Goal: Task Accomplishment & Management: Manage account settings

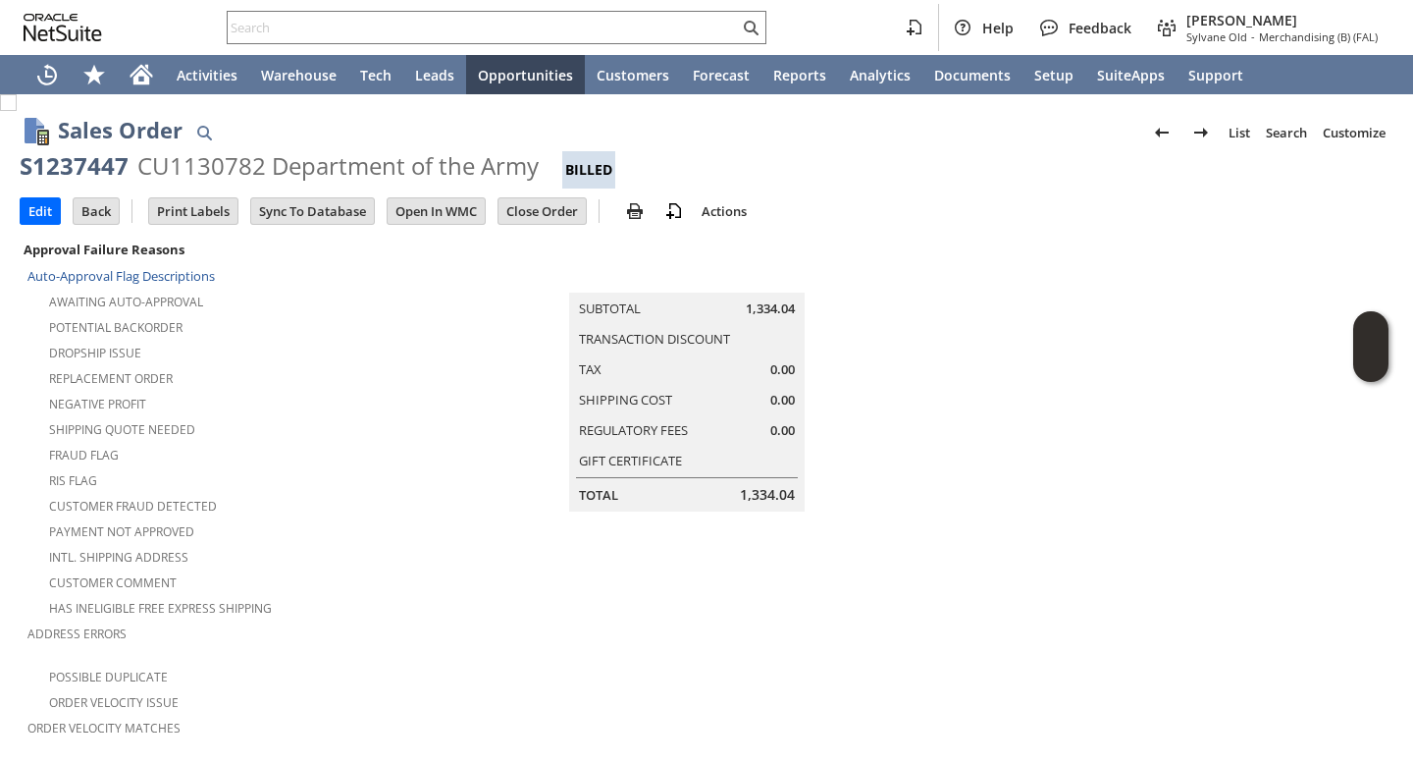
drag, startPoint x: 830, startPoint y: 255, endPoint x: 820, endPoint y: 239, distance: 19.9
click at [827, 247] on td "Summary Subtotal 1,334.04 Transaction Discount Tax 0.00 Shipping Cost 0.00 Regu…" at bounding box center [707, 374] width 458 height 275
click at [84, 172] on div "S1237447" at bounding box center [74, 165] width 109 height 31
copy div "S1237447"
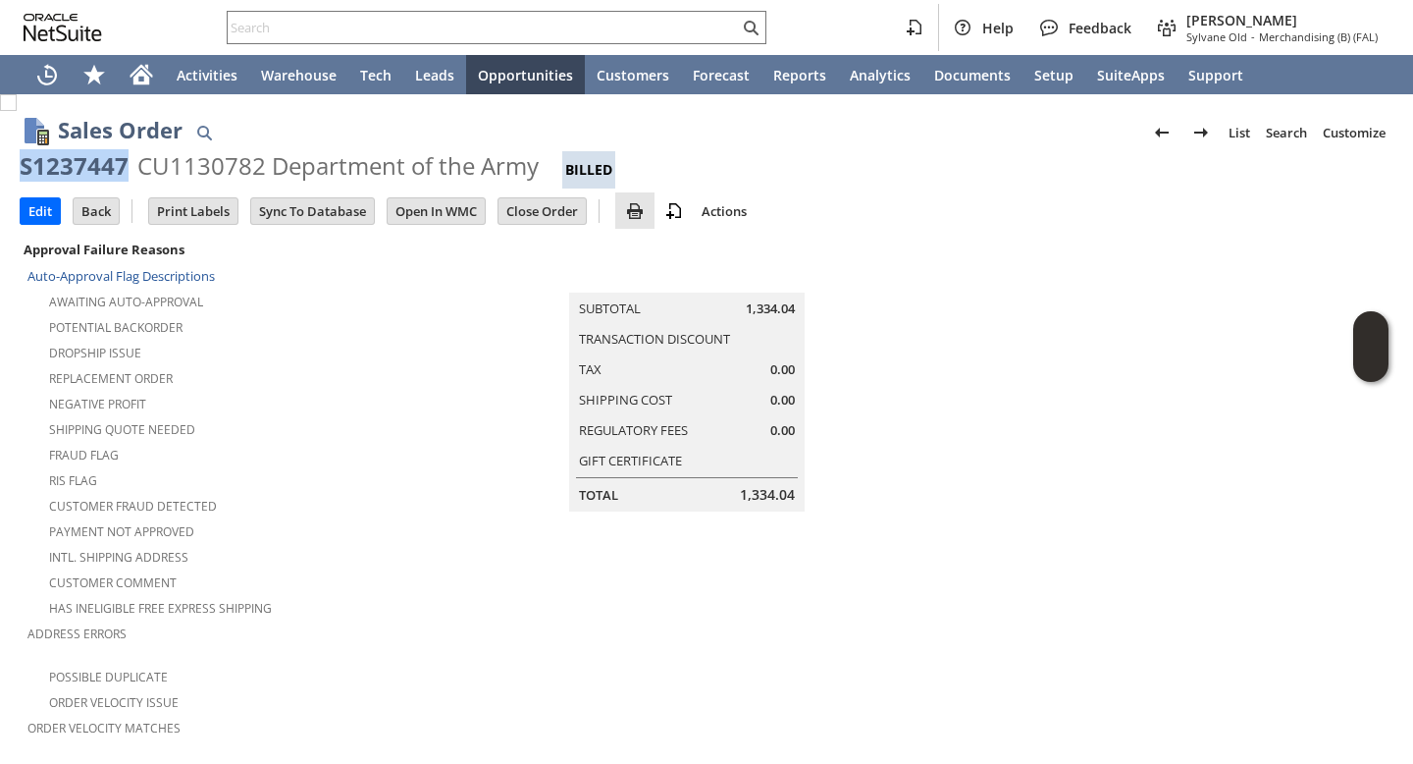
click at [624, 214] on link at bounding box center [634, 211] width 39 height 24
click at [712, 239] on span "Print" at bounding box center [721, 244] width 141 height 18
click at [576, 34] on input "text" at bounding box center [483, 28] width 511 height 24
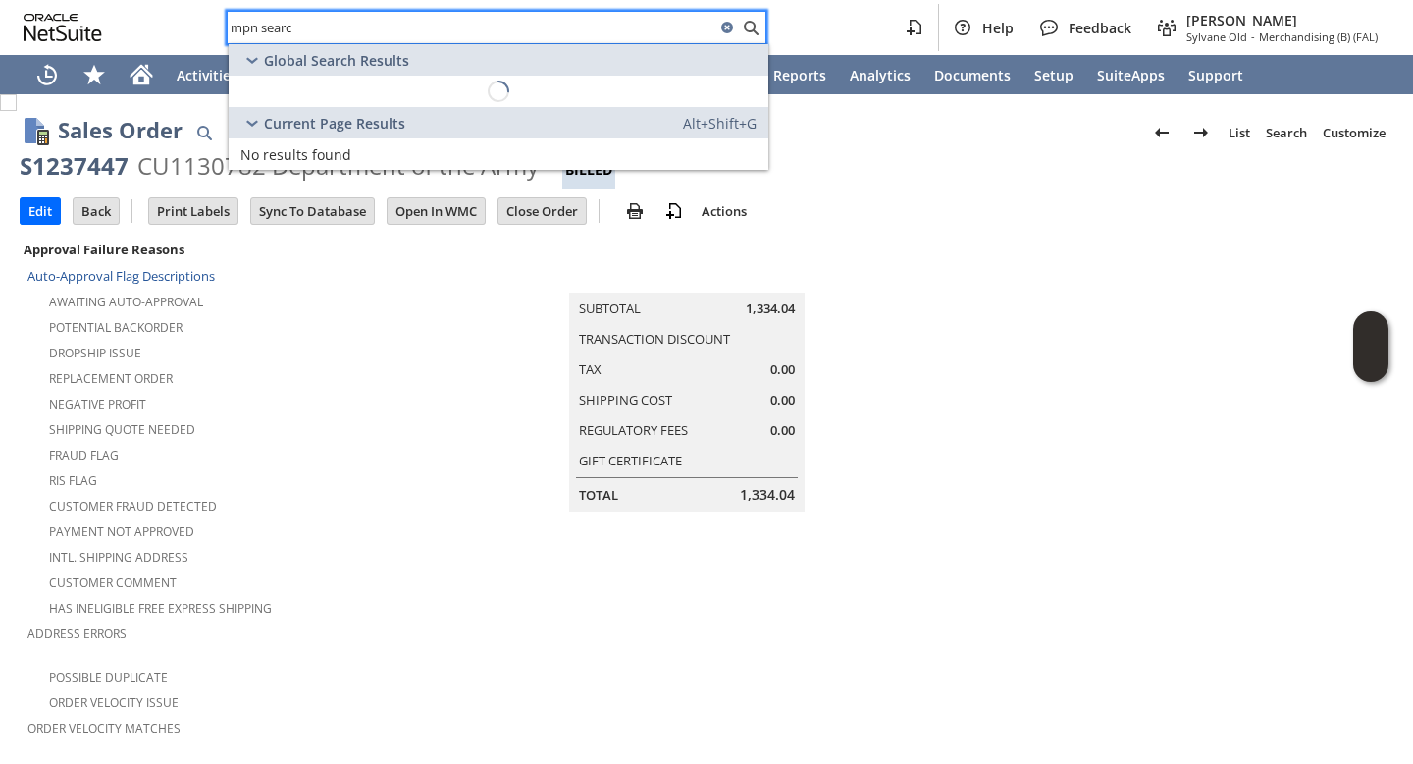
type input "mpn search"
click at [427, 28] on input "mpn search" at bounding box center [472, 28] width 488 height 24
type input "manufacturer part number search"
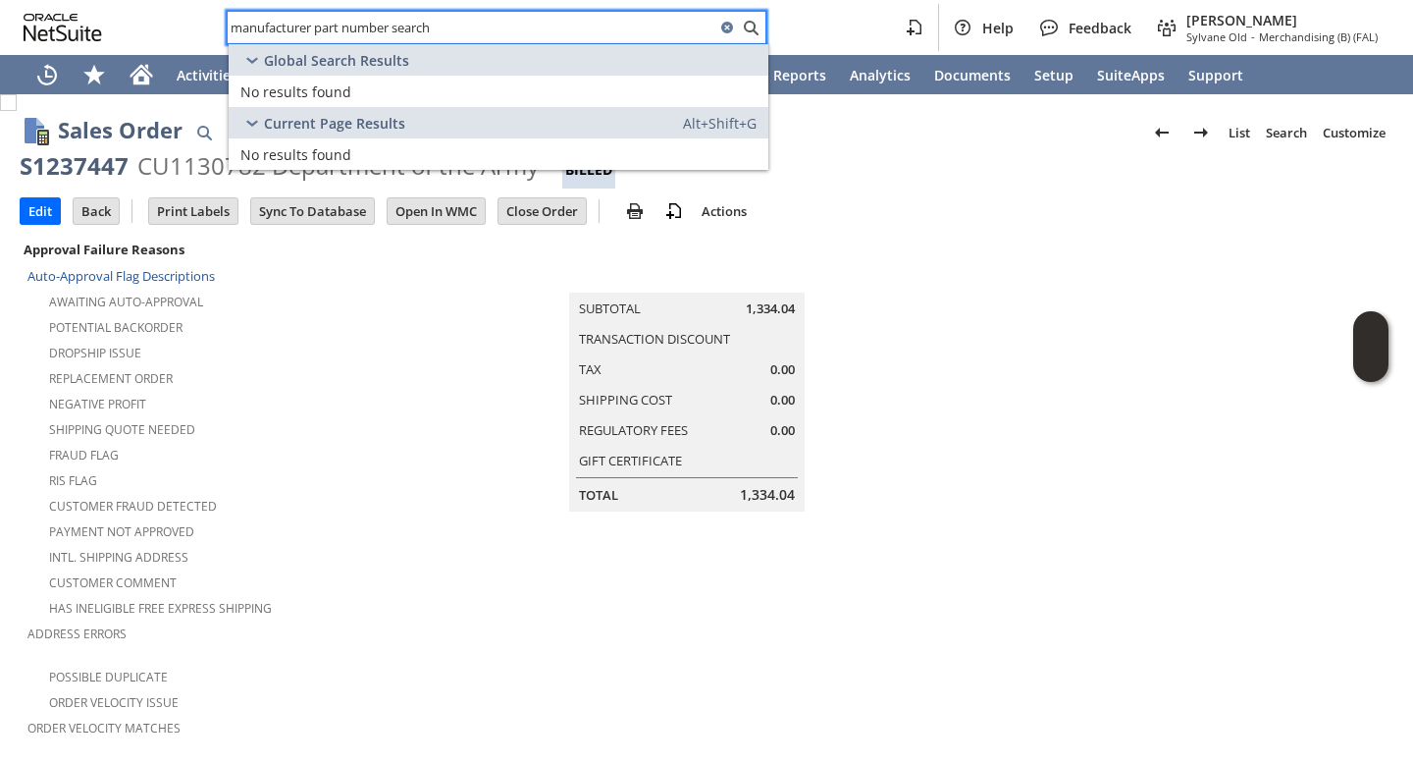
click at [960, 285] on td at bounding box center [1164, 535] width 458 height 597
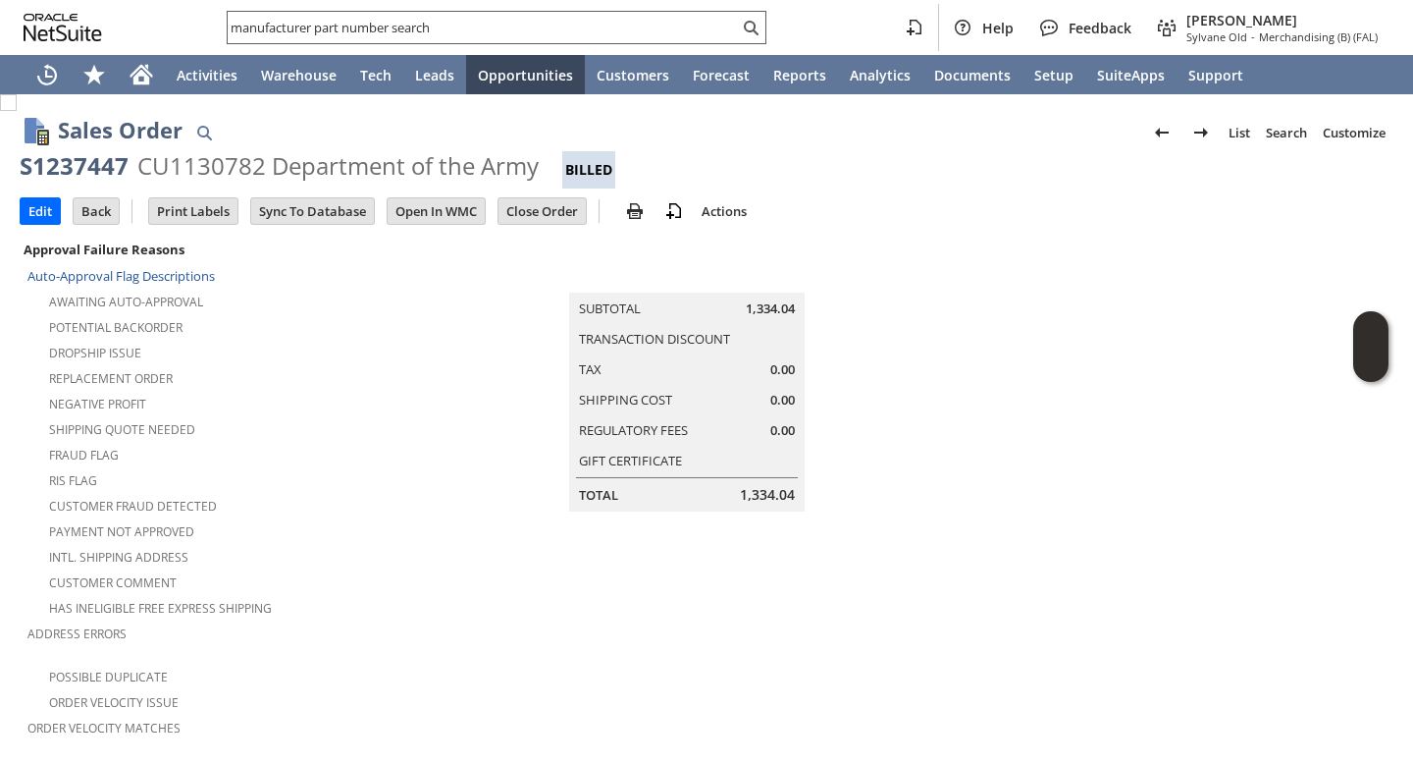
click at [473, 32] on input "manufacturer part number search" at bounding box center [483, 28] width 511 height 24
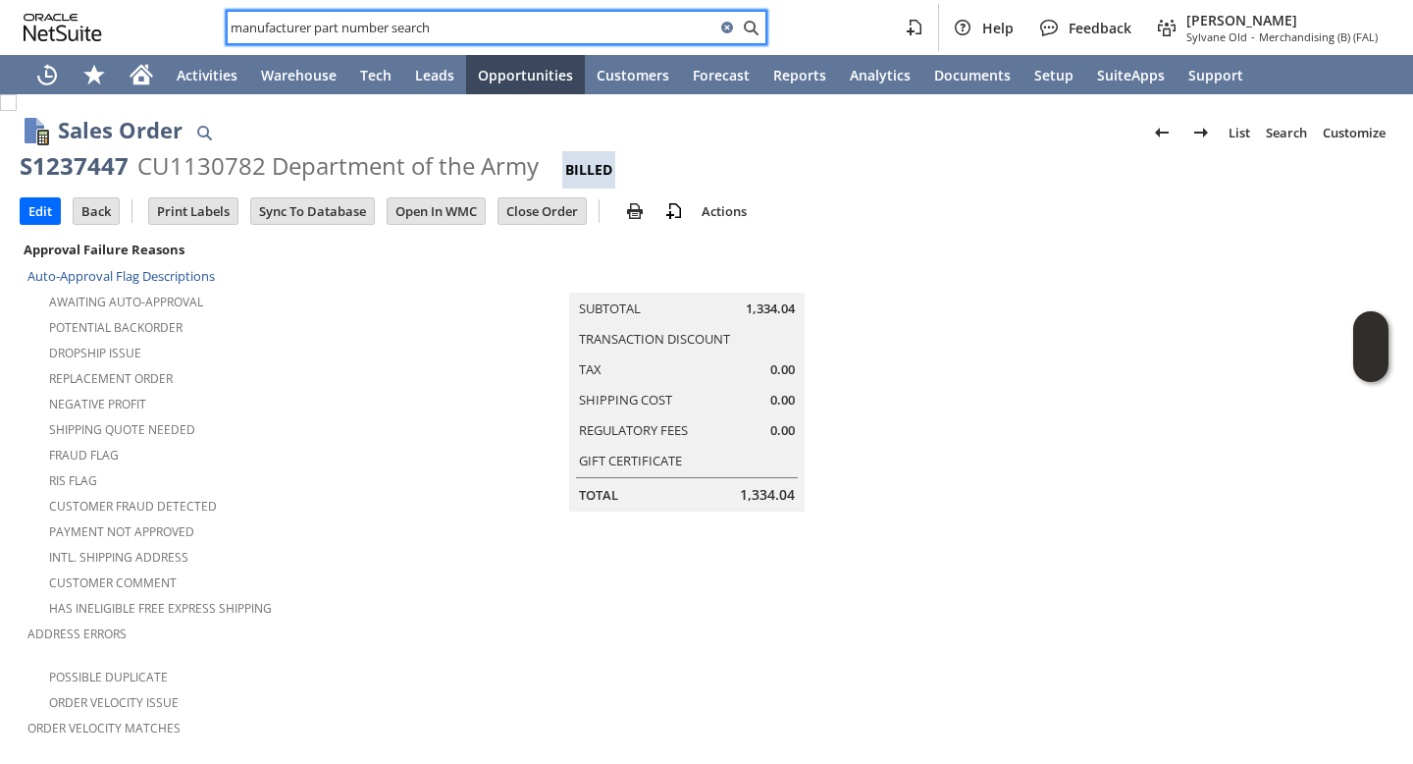
click at [473, 32] on input "manufacturer part number search" at bounding box center [472, 28] width 488 height 24
click at [942, 256] on td at bounding box center [1164, 535] width 458 height 597
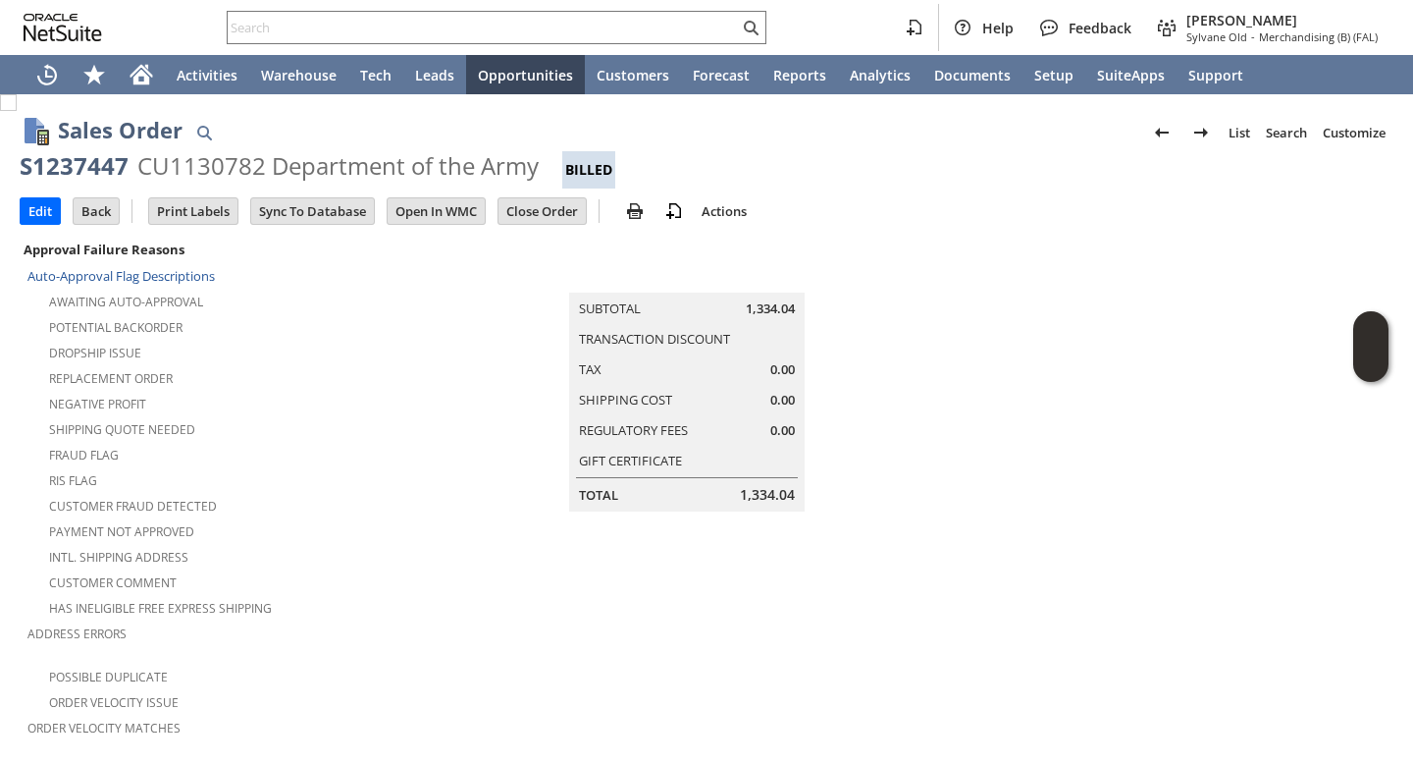
click at [1141, 274] on td at bounding box center [1164, 535] width 458 height 597
click at [389, 24] on input "text" at bounding box center [483, 28] width 511 height 24
click at [1158, 399] on td at bounding box center [1175, 535] width 438 height 597
click at [389, 471] on div "RIS flag" at bounding box center [242, 478] width 431 height 24
click at [94, 175] on div "S1328560" at bounding box center [74, 165] width 109 height 31
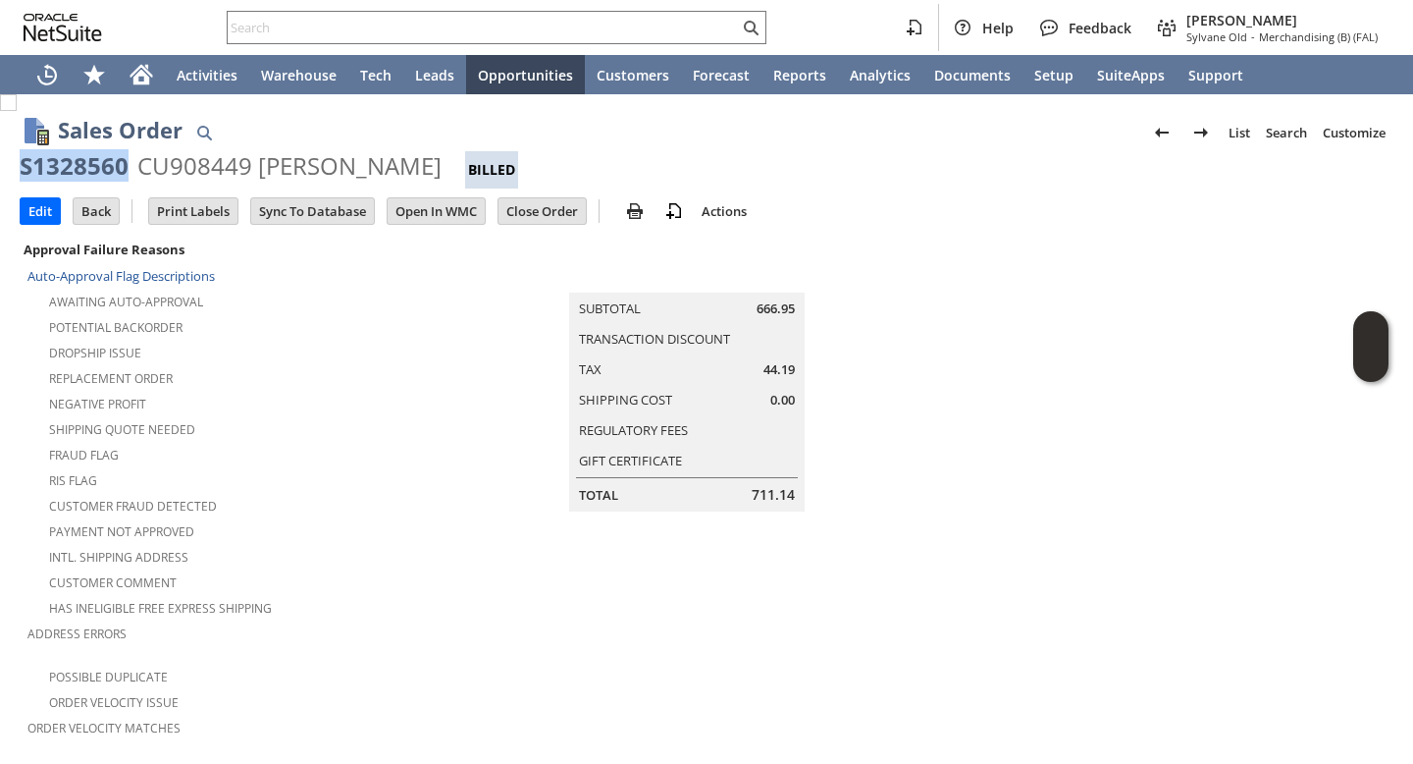
click at [94, 175] on div "S1328560" at bounding box center [74, 165] width 109 height 31
copy div "S1328560"
drag, startPoint x: 1134, startPoint y: 327, endPoint x: 1134, endPoint y: 313, distance: 13.7
click at [1134, 322] on td at bounding box center [1175, 535] width 438 height 597
click at [620, 212] on link at bounding box center [634, 211] width 39 height 24
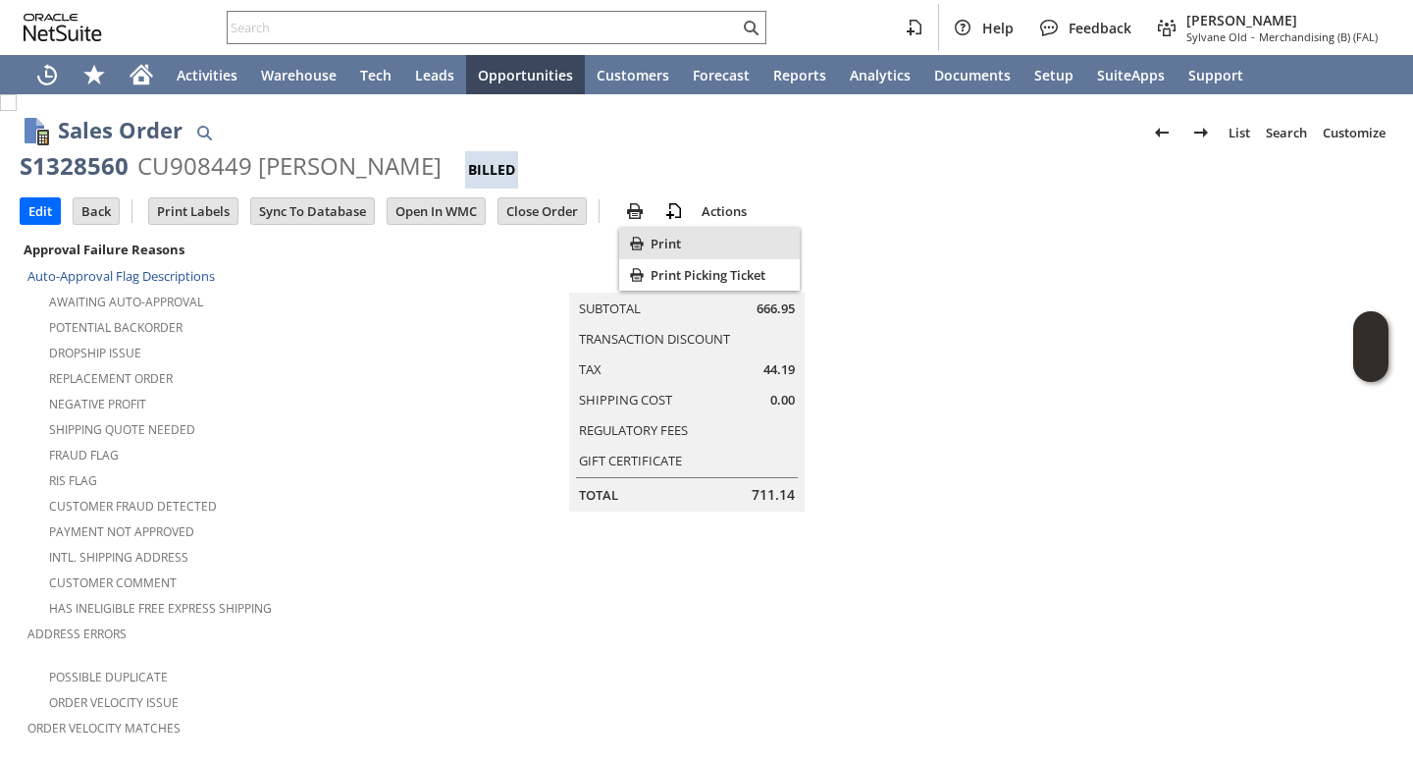
click at [675, 248] on span "Print" at bounding box center [721, 244] width 141 height 18
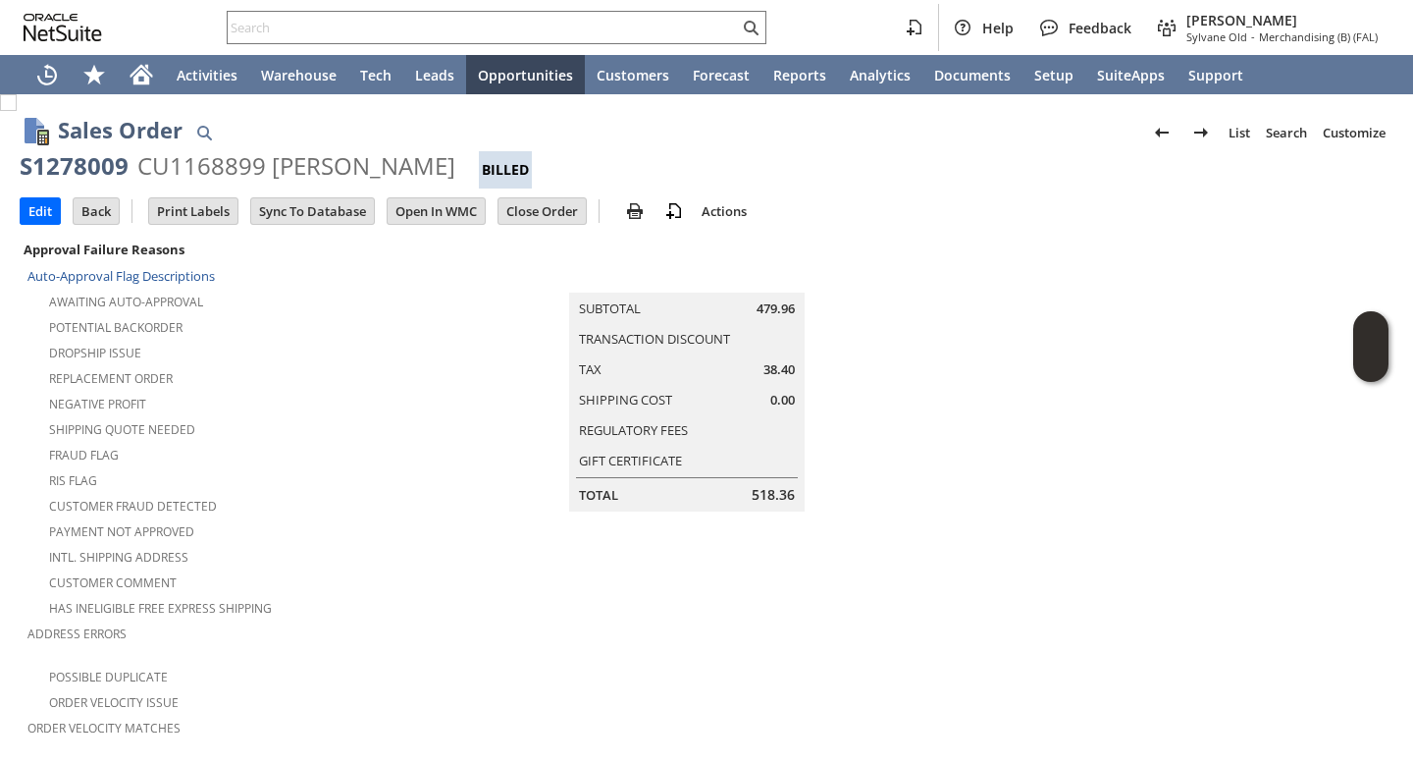
click at [982, 250] on td at bounding box center [1173, 535] width 444 height 597
click at [95, 159] on div "S1278009" at bounding box center [74, 165] width 109 height 31
copy div "S1278009"
drag, startPoint x: 872, startPoint y: 181, endPoint x: 886, endPoint y: 179, distance: 14.9
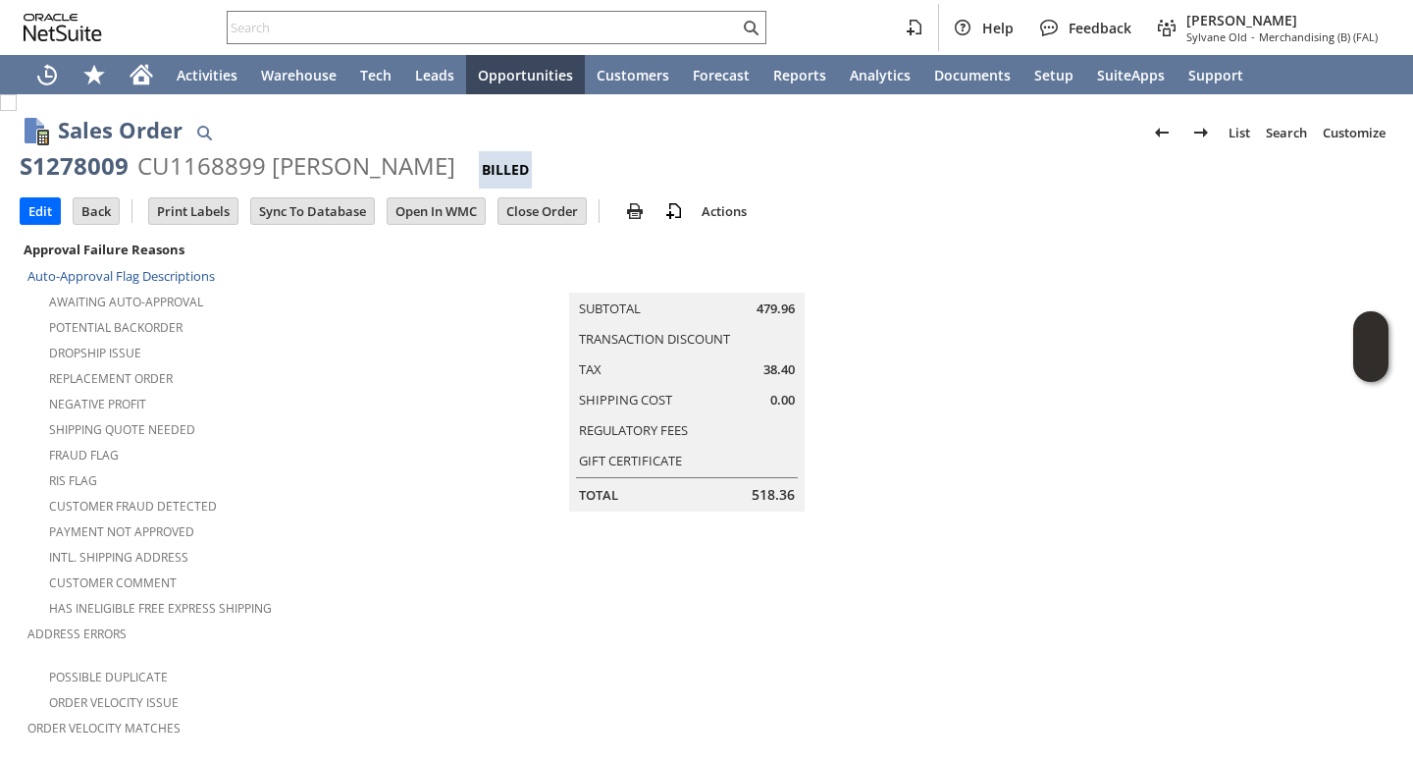
click at [873, 181] on div "S1278009 CU1168899 john m speice Billed" at bounding box center [707, 169] width 1374 height 38
click at [640, 203] on img at bounding box center [635, 211] width 24 height 24
click at [710, 234] on div "Print" at bounding box center [709, 243] width 181 height 31
click at [95, 167] on div "S1349939" at bounding box center [74, 165] width 109 height 31
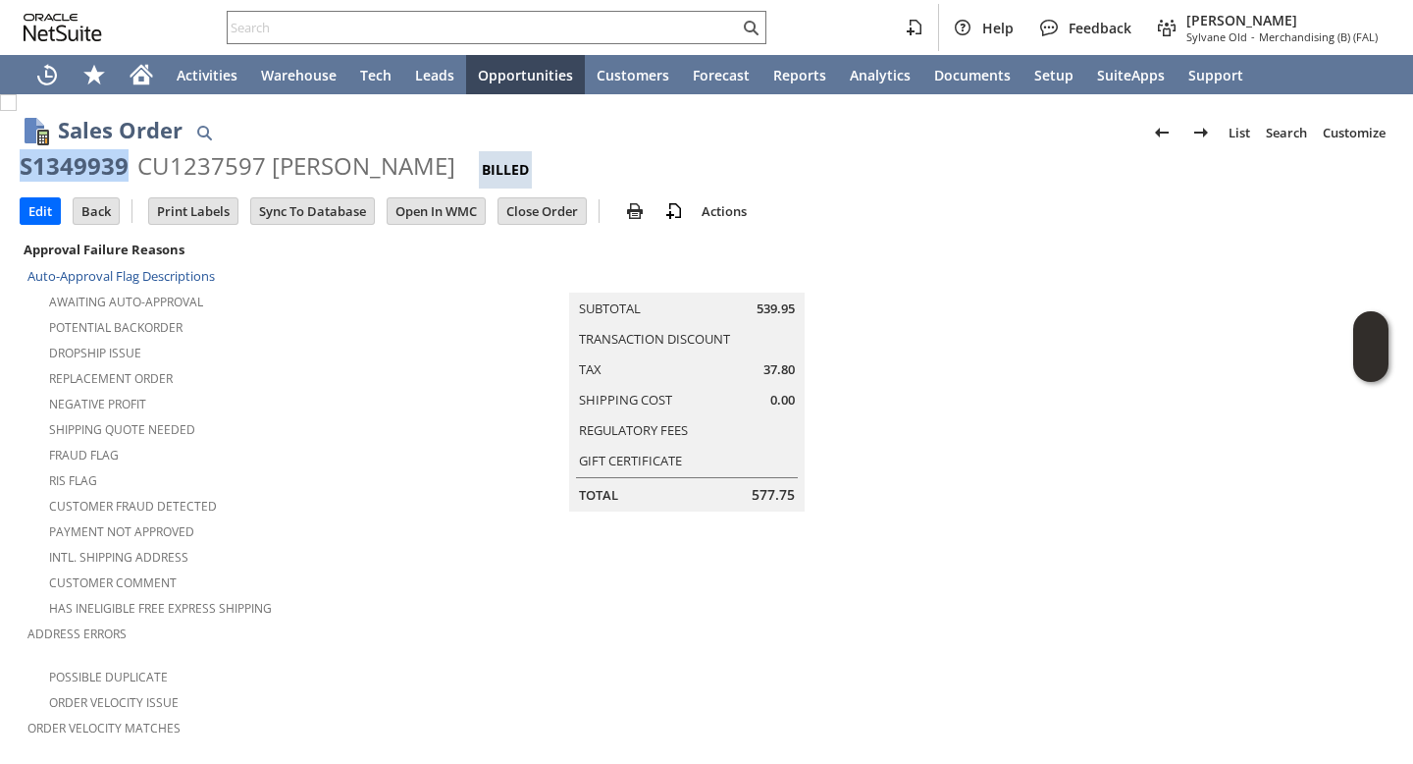
copy div "S1349939"
click at [1154, 292] on td at bounding box center [1179, 535] width 430 height 597
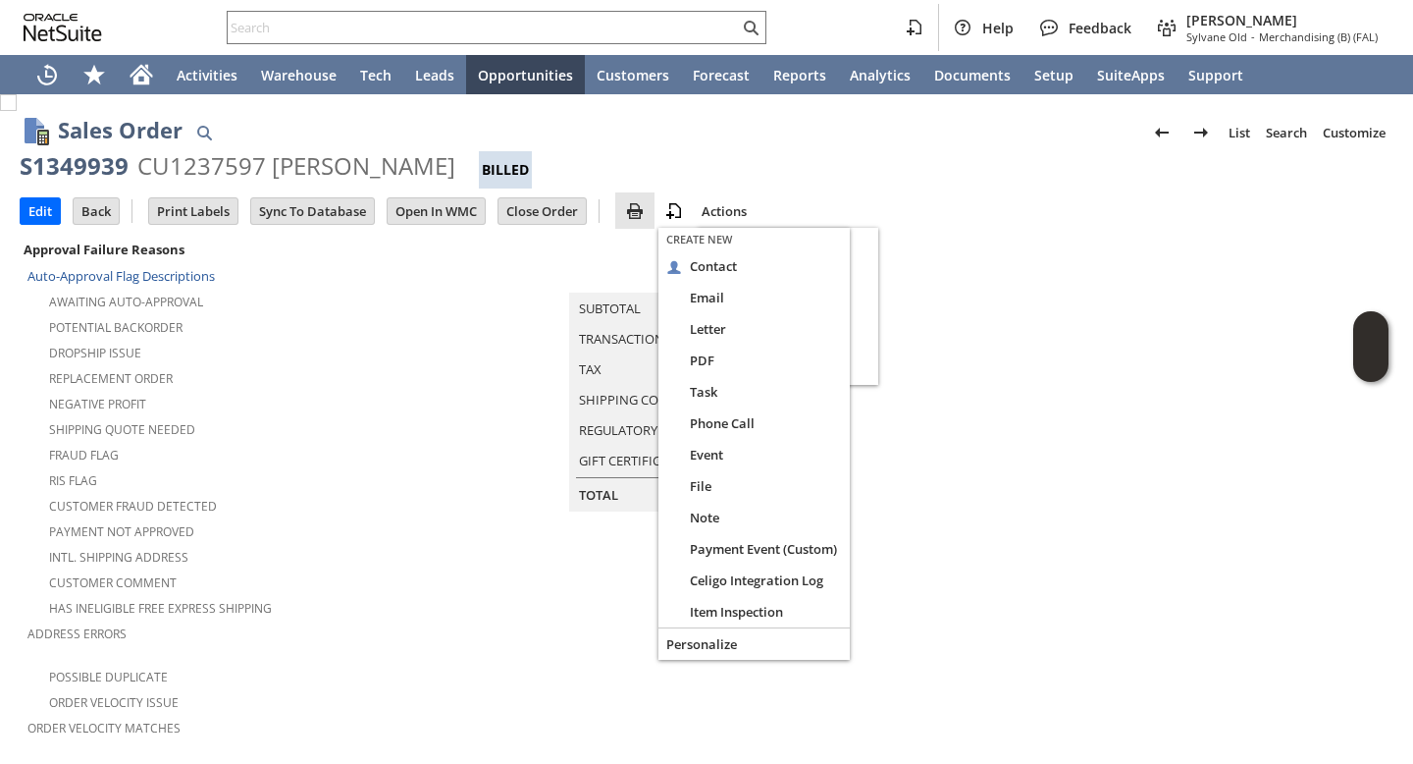
click at [654, 204] on link at bounding box center [634, 211] width 39 height 24
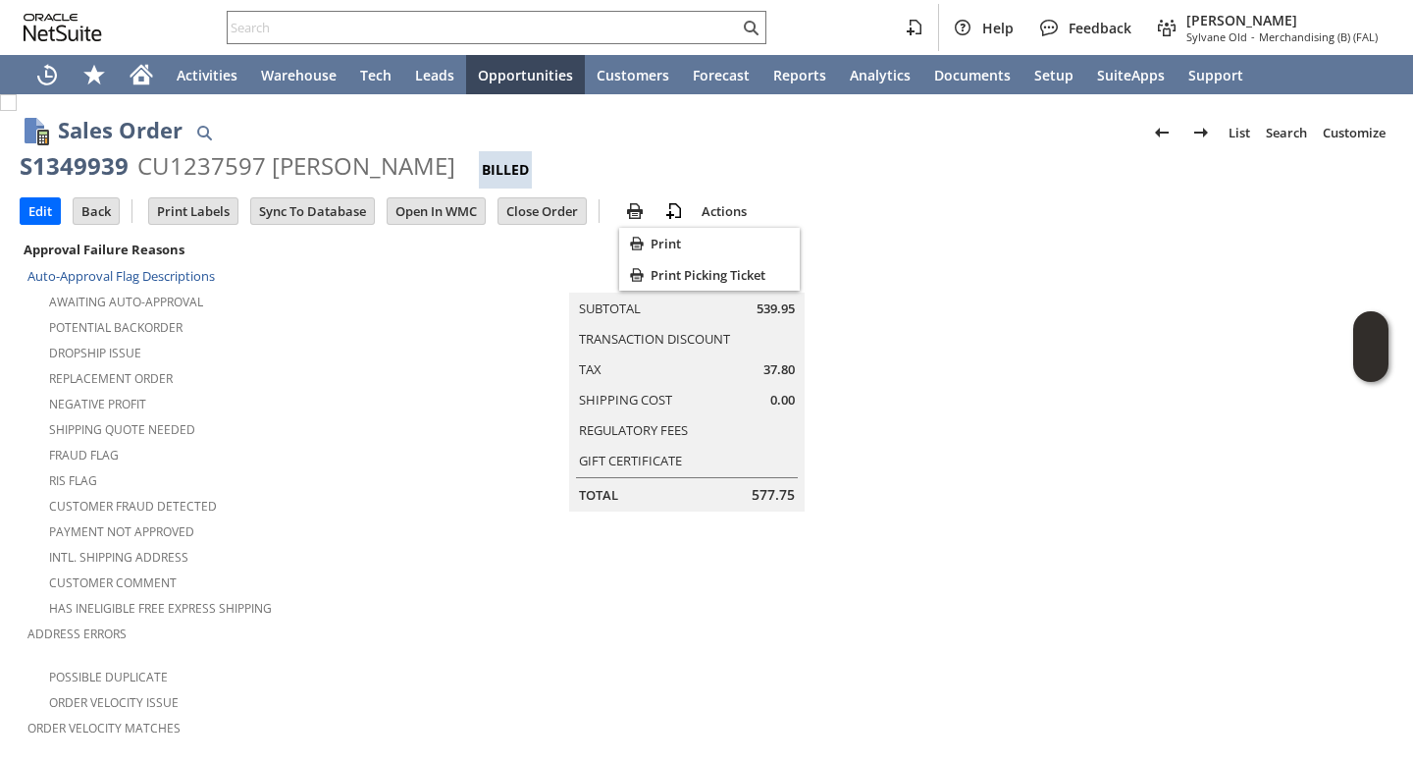
click at [652, 237] on span "Print" at bounding box center [721, 244] width 141 height 18
click at [76, 165] on div "S1349939" at bounding box center [74, 165] width 109 height 31
copy div "S1349939"
click at [96, 177] on div "S1330164" at bounding box center [74, 165] width 109 height 31
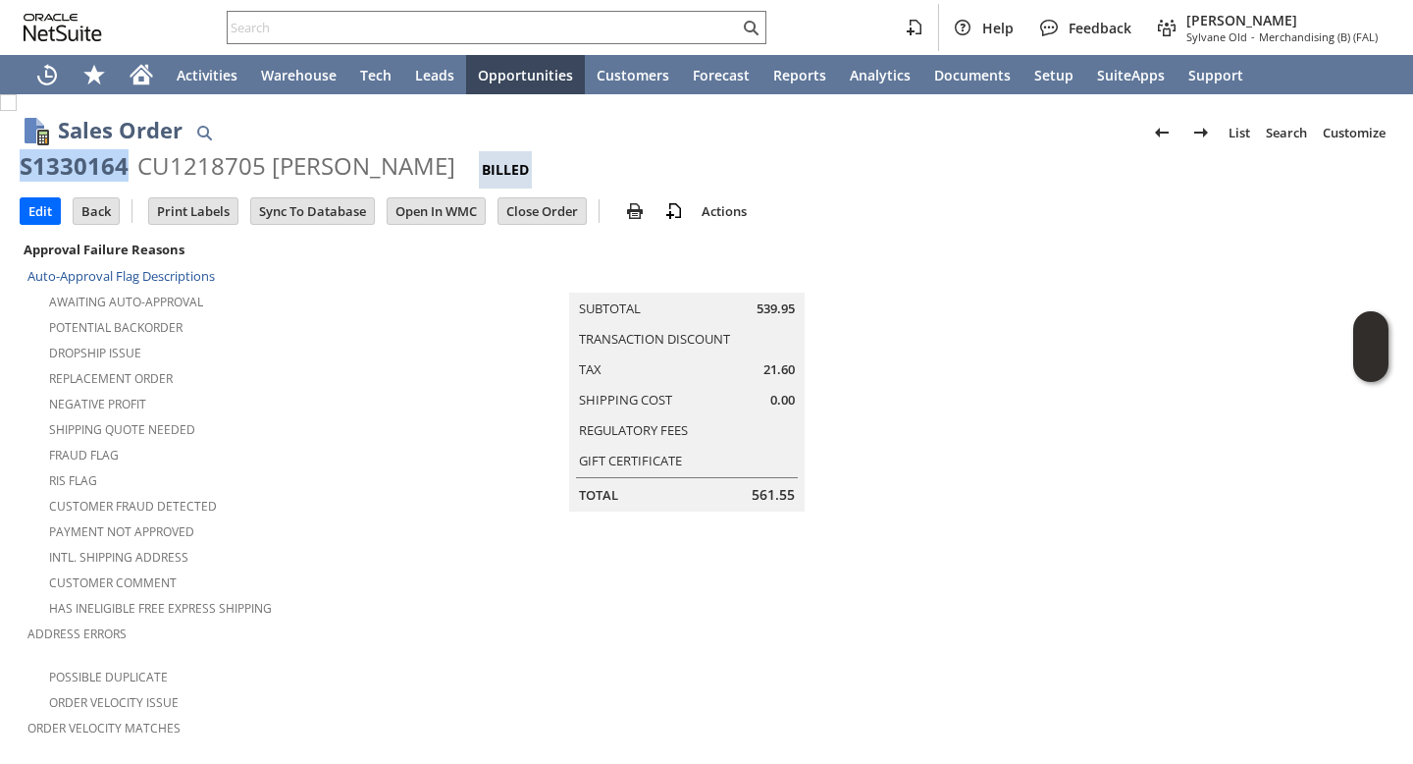
click at [95, 177] on div "S1330164" at bounding box center [74, 165] width 109 height 31
copy div "S1330164"
click at [696, 244] on span "Print" at bounding box center [721, 244] width 141 height 18
click at [82, 158] on div "S1330164" at bounding box center [74, 165] width 109 height 31
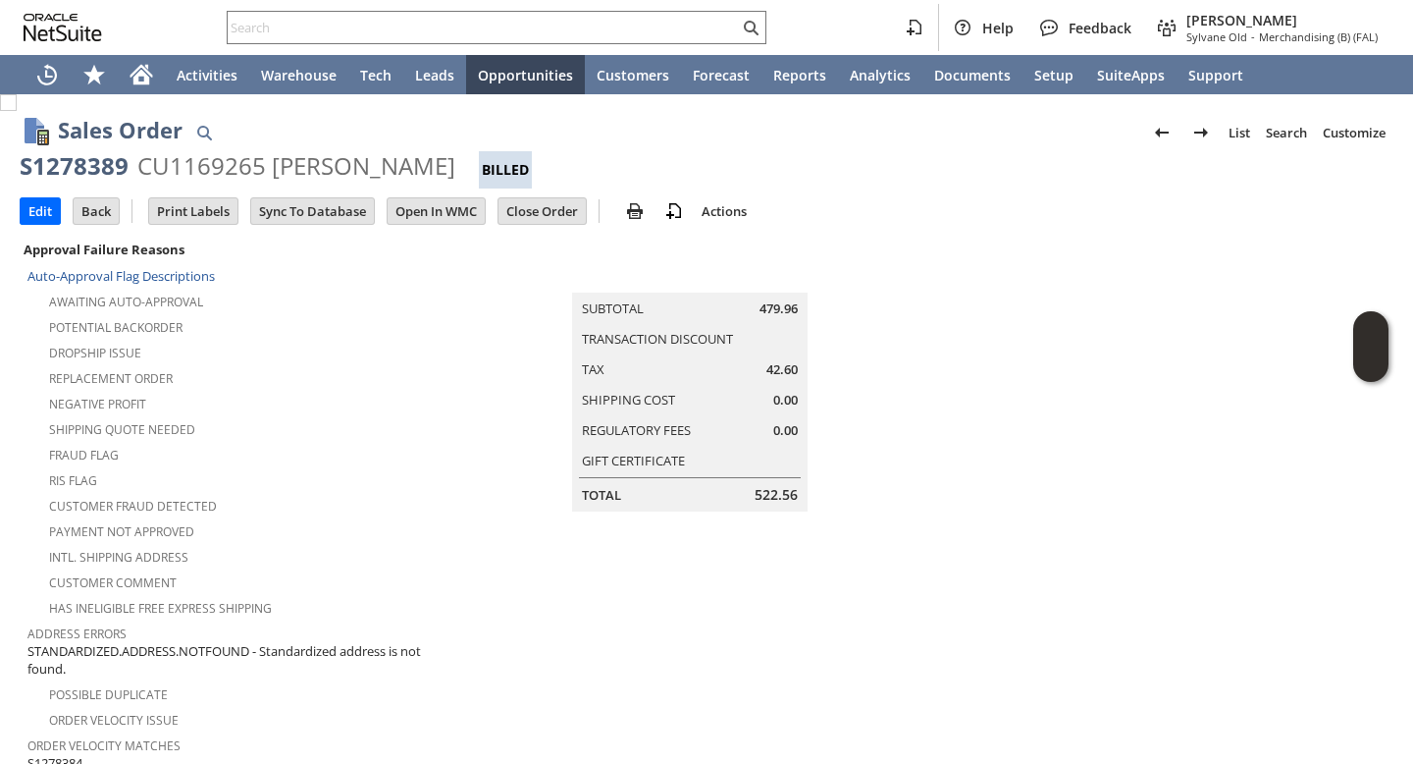
click at [80, 154] on div "S1278389" at bounding box center [74, 165] width 109 height 31
copy div "S1278389"
click at [646, 209] on img at bounding box center [635, 211] width 24 height 24
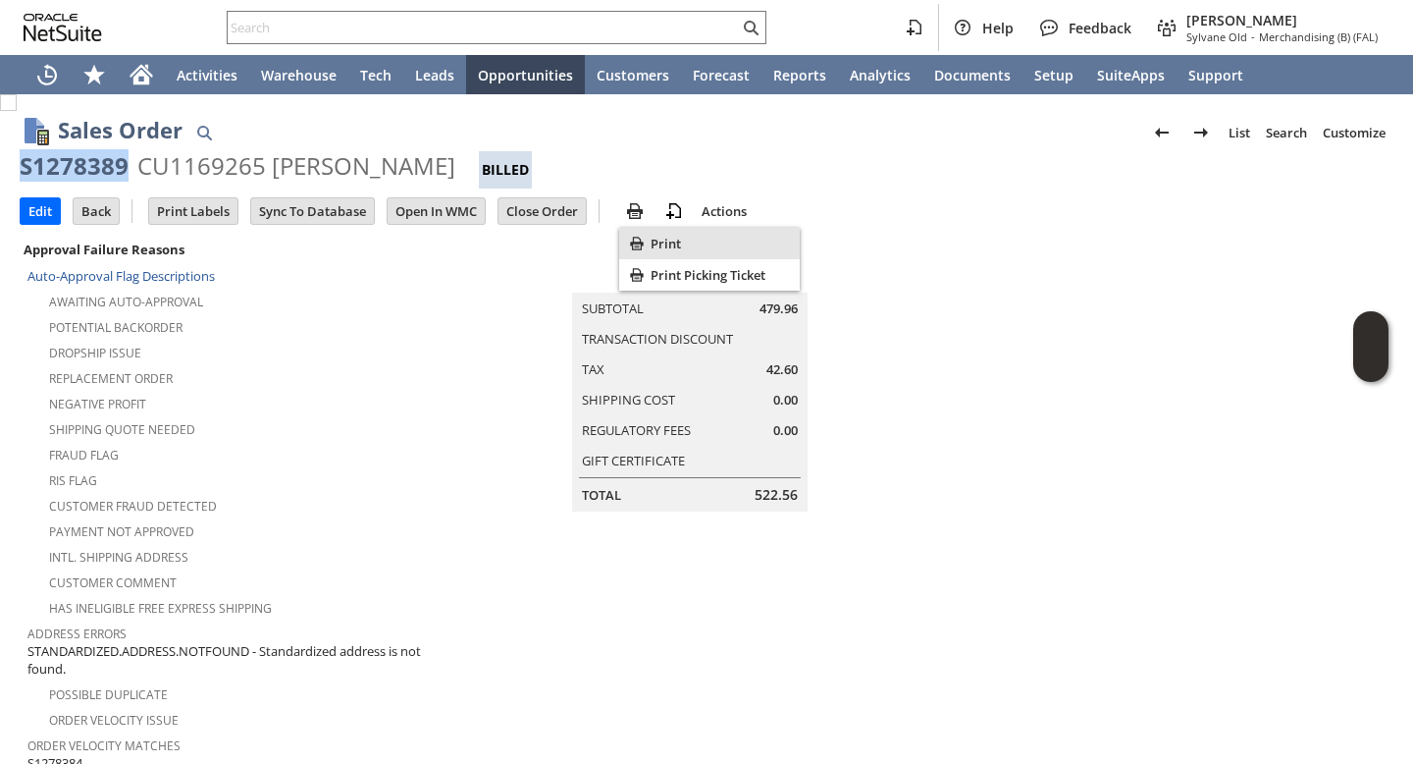
click at [663, 245] on span "Print" at bounding box center [721, 244] width 141 height 18
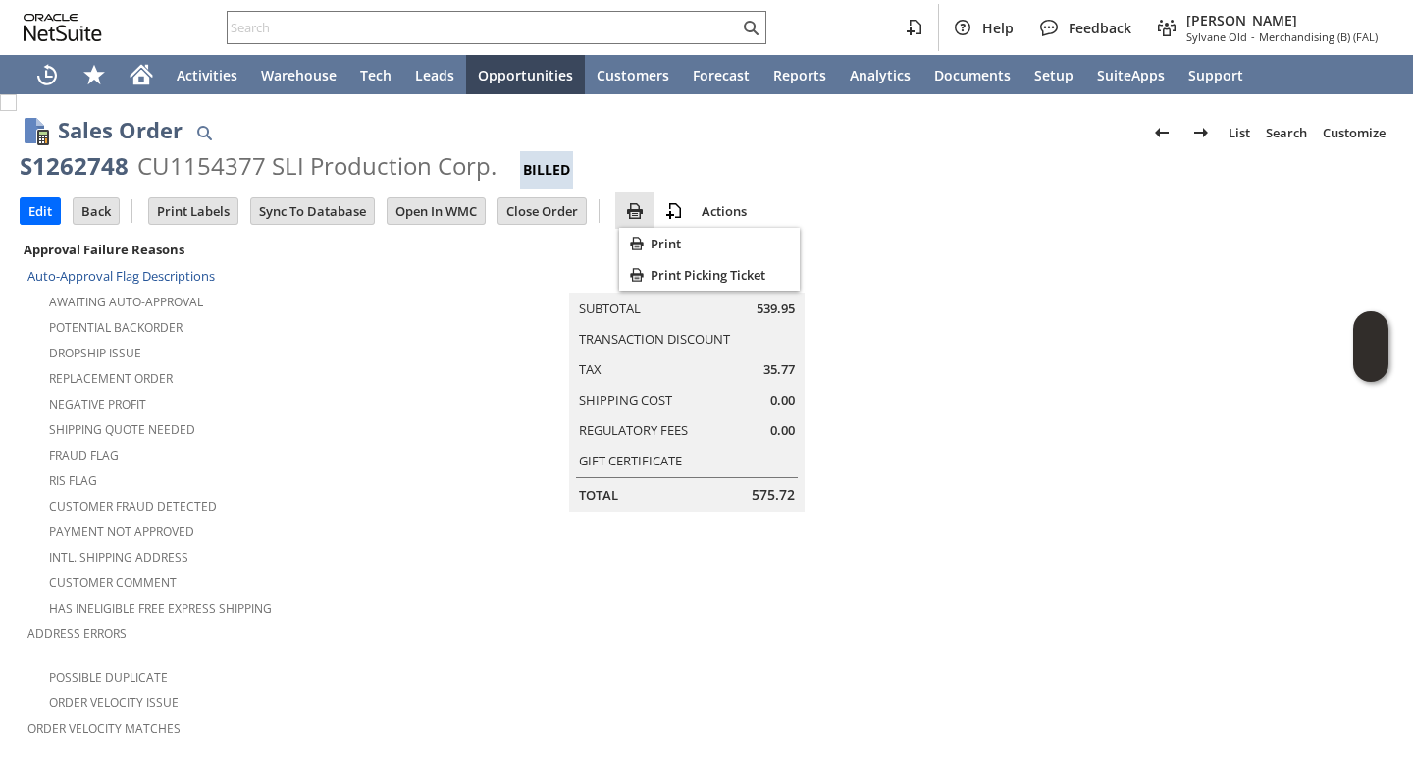
click at [647, 215] on img at bounding box center [635, 211] width 24 height 24
click at [686, 231] on div "Print" at bounding box center [709, 243] width 181 height 31
click at [58, 174] on div "S1262748" at bounding box center [74, 165] width 109 height 31
copy div "S1262748"
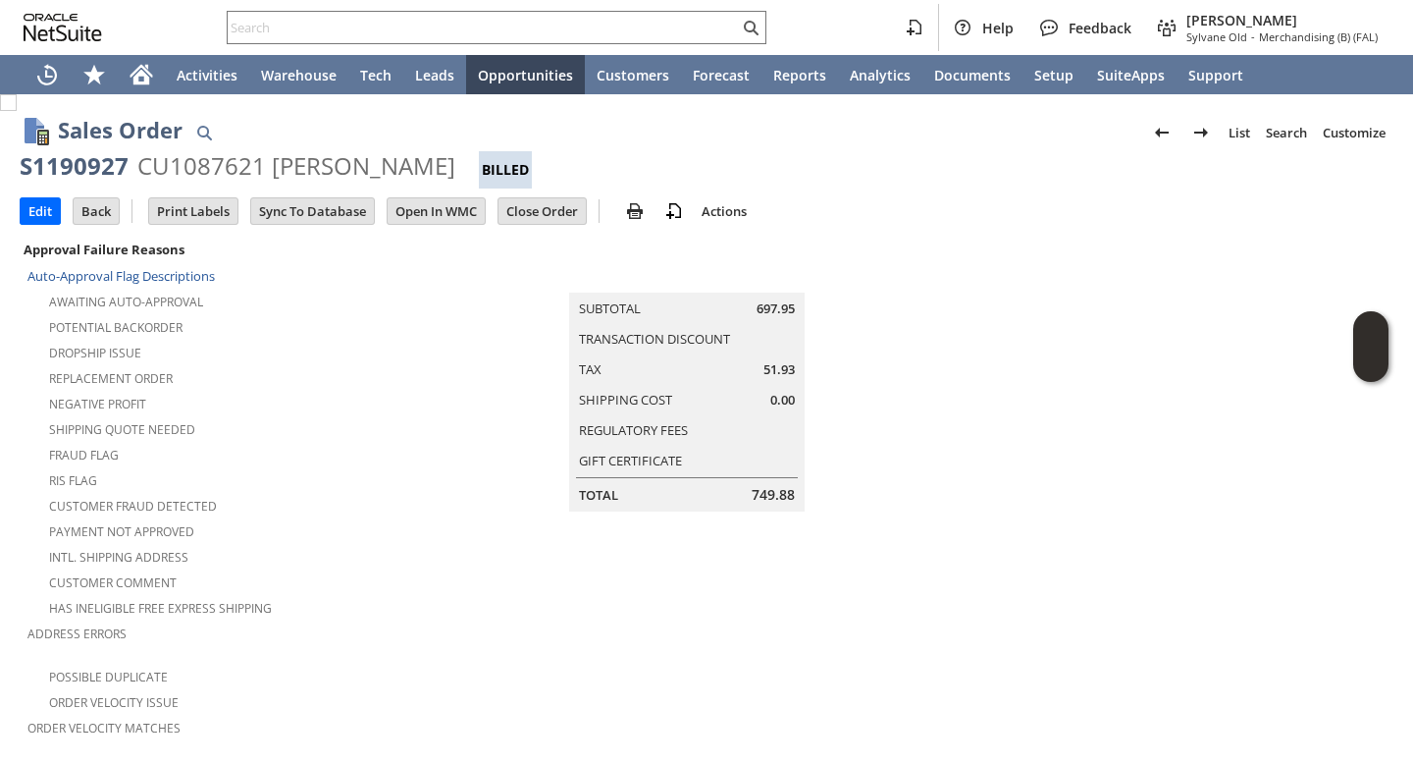
click at [57, 164] on div "S1190927" at bounding box center [74, 165] width 109 height 31
copy div "S1190927"
click at [647, 218] on img at bounding box center [635, 211] width 24 height 24
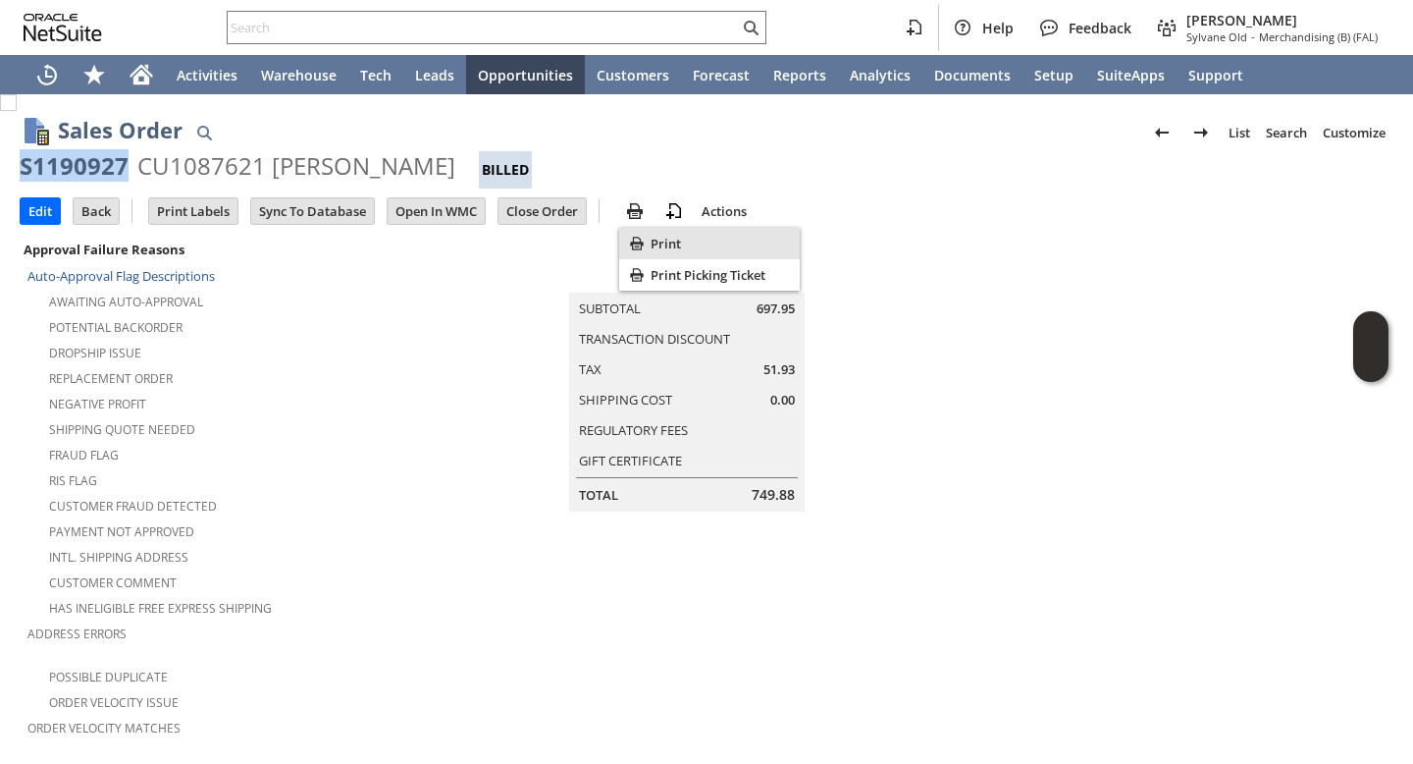
click at [675, 250] on span "Print" at bounding box center [721, 244] width 141 height 18
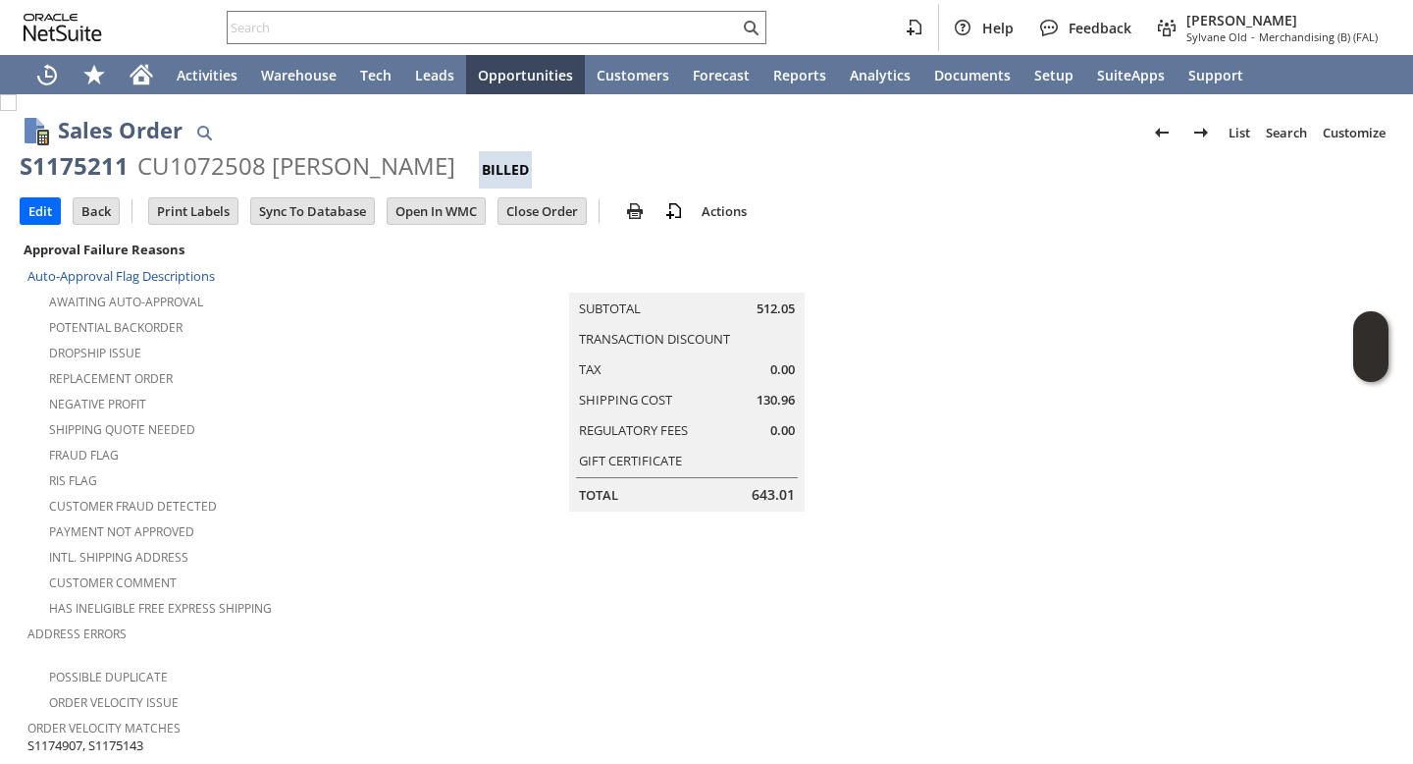
click at [28, 163] on div "S1175211" at bounding box center [74, 165] width 109 height 31
click at [33, 164] on div "S1175211" at bounding box center [74, 165] width 109 height 31
click at [54, 158] on div "S1175211" at bounding box center [74, 165] width 109 height 31
copy div "S1175211"
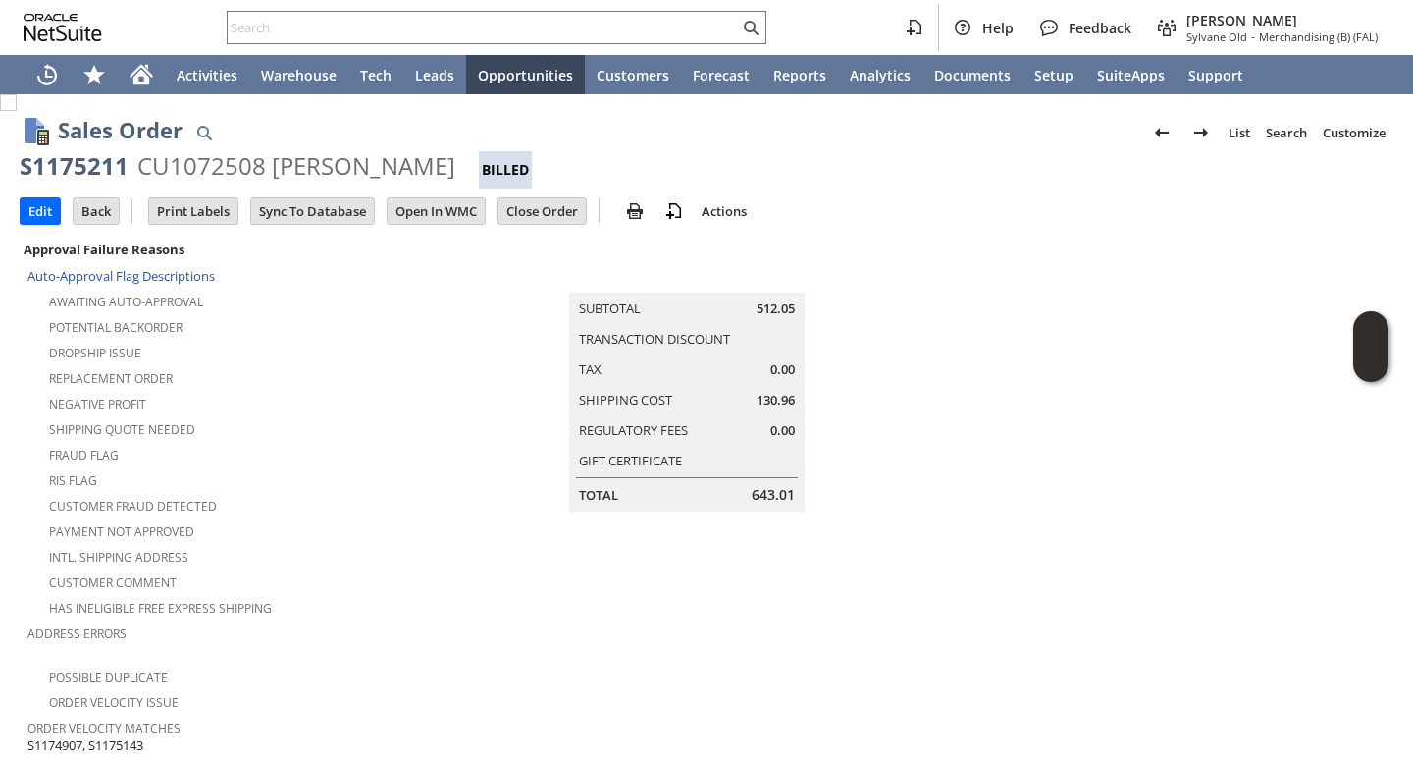
click at [615, 205] on td at bounding box center [607, 211] width 17 height 24
click at [633, 208] on img at bounding box center [635, 211] width 24 height 24
click at [685, 244] on span "Print" at bounding box center [721, 244] width 141 height 18
click at [632, 199] on img at bounding box center [635, 211] width 24 height 24
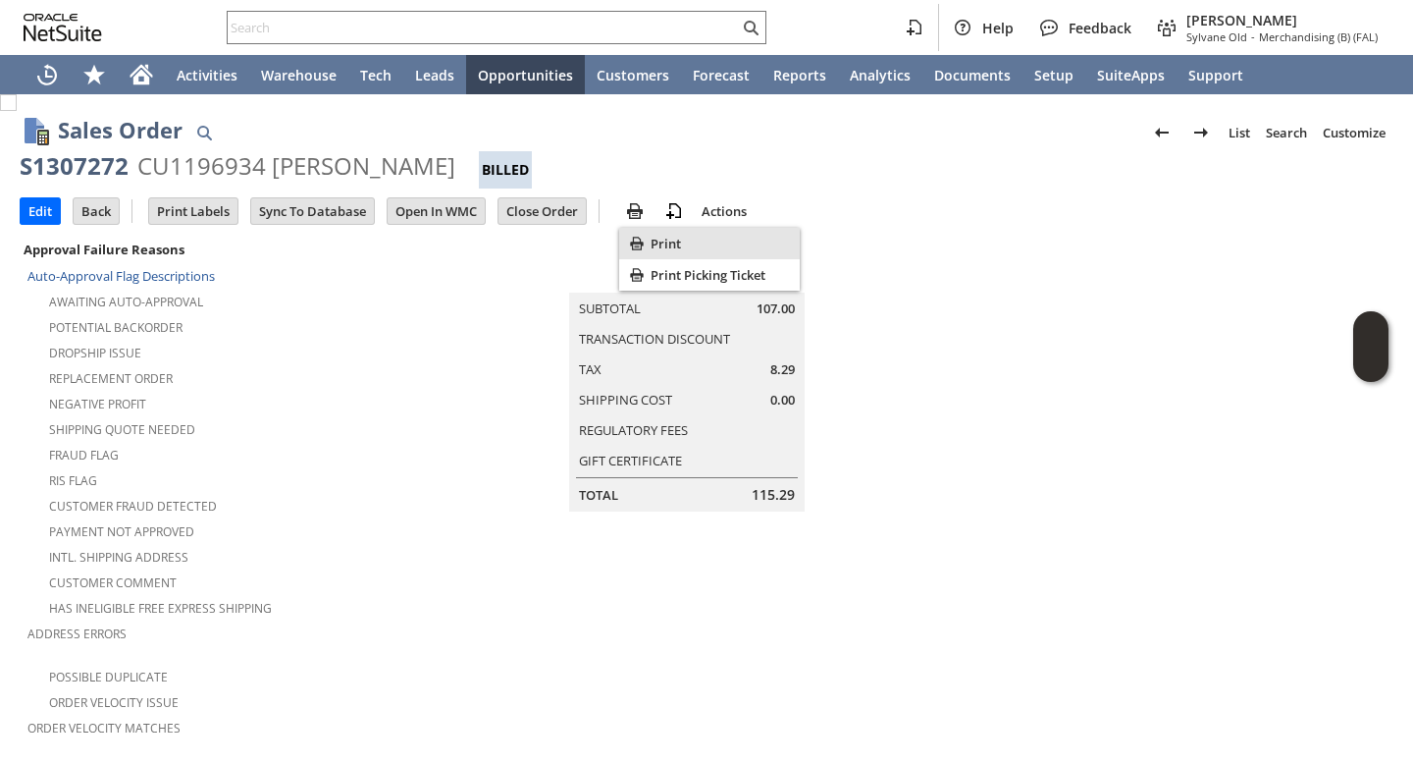
click at [686, 240] on span "Print" at bounding box center [721, 244] width 141 height 18
click at [84, 161] on div "S1307272" at bounding box center [74, 165] width 109 height 31
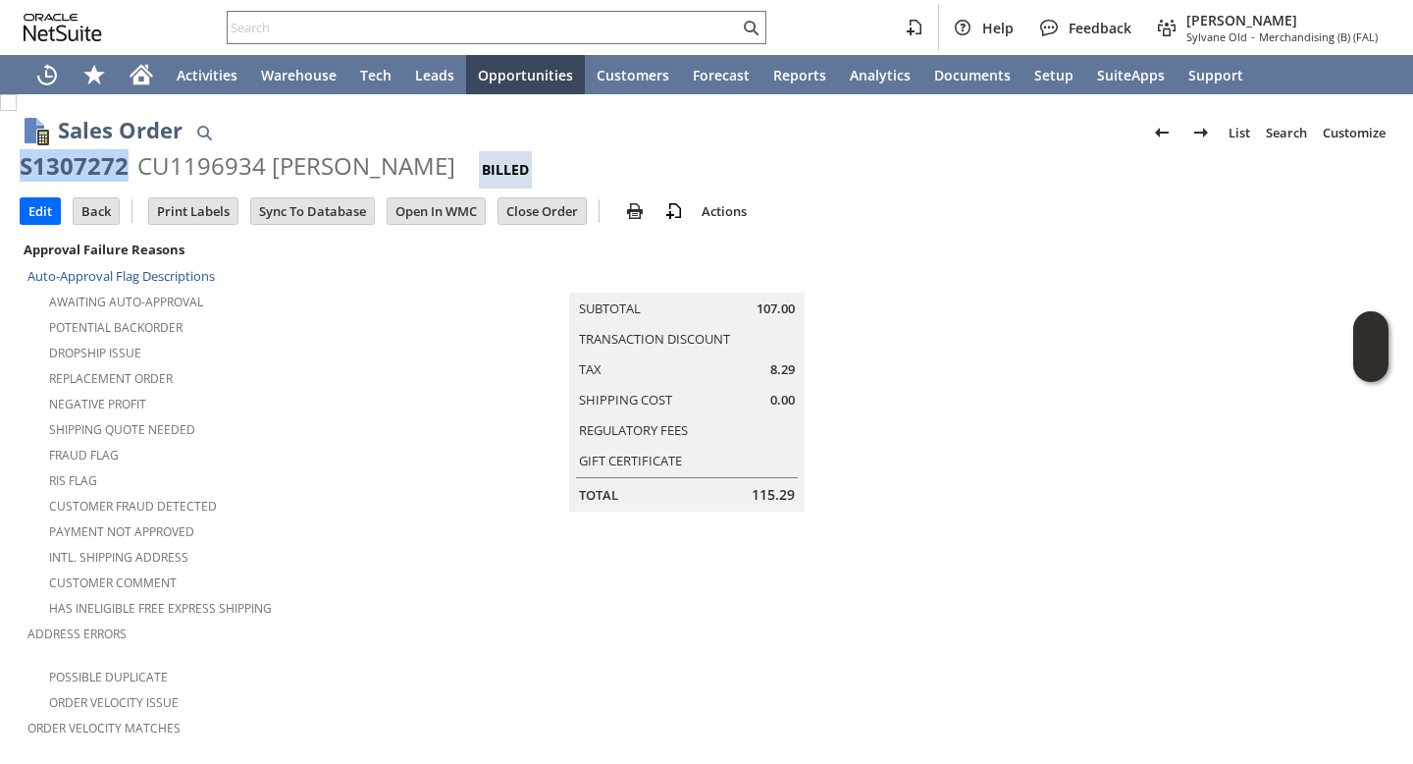
click at [84, 161] on div "S1307272" at bounding box center [74, 165] width 109 height 31
copy div "S1307272"
click at [58, 156] on div "S1209000" at bounding box center [74, 165] width 109 height 31
copy div "S1209000"
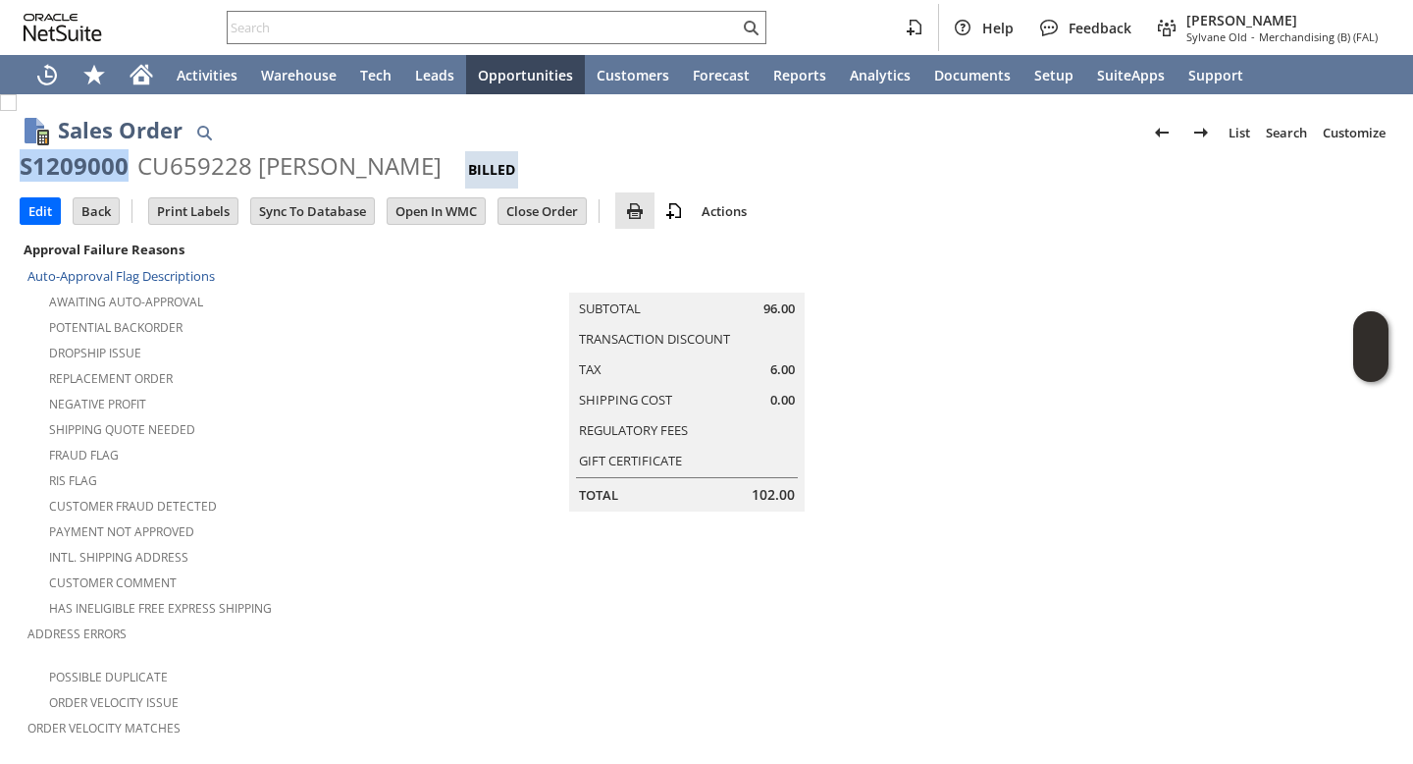
click at [655, 217] on link at bounding box center [634, 211] width 39 height 24
click at [702, 253] on div "Print" at bounding box center [709, 243] width 181 height 31
click at [85, 151] on div "S1206000" at bounding box center [74, 165] width 109 height 31
copy div "S1206000"
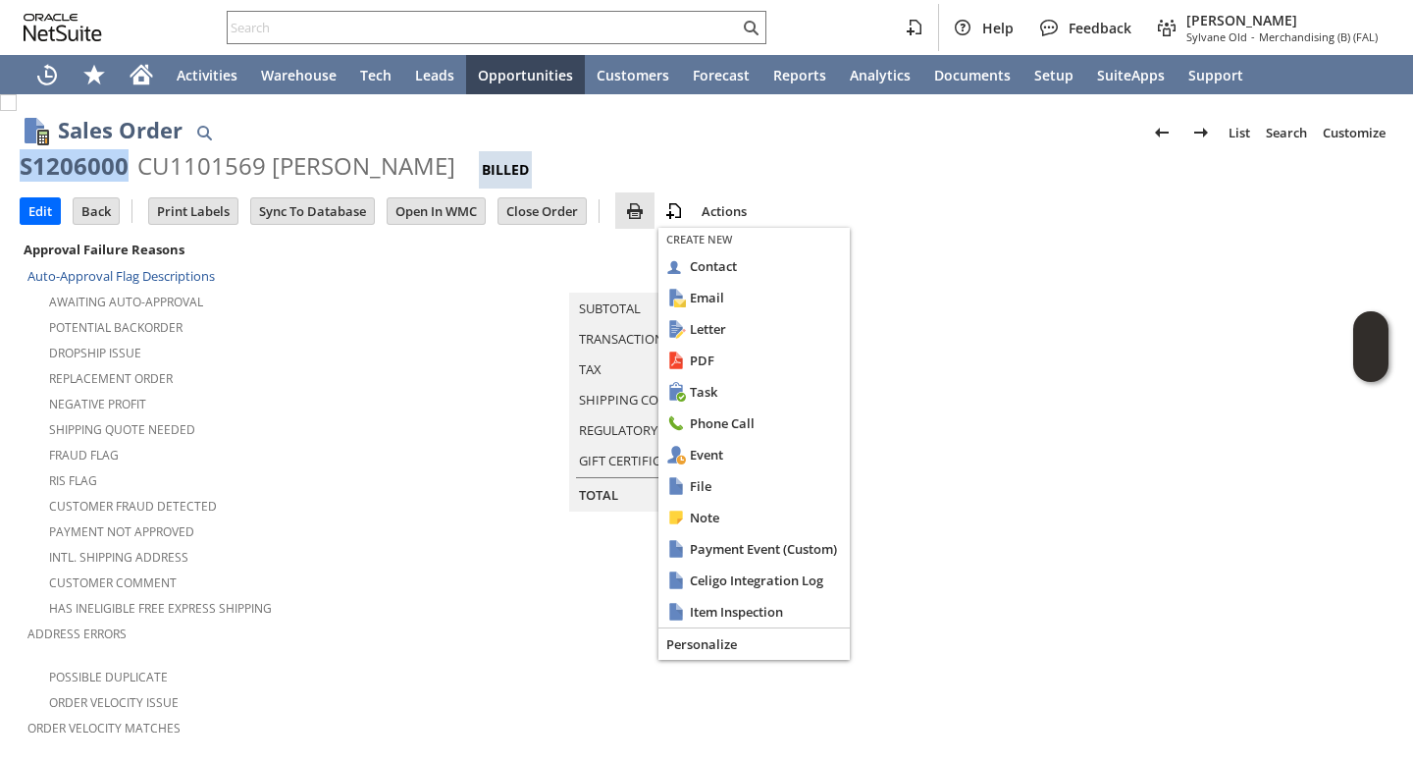
click at [647, 213] on img at bounding box center [635, 211] width 24 height 24
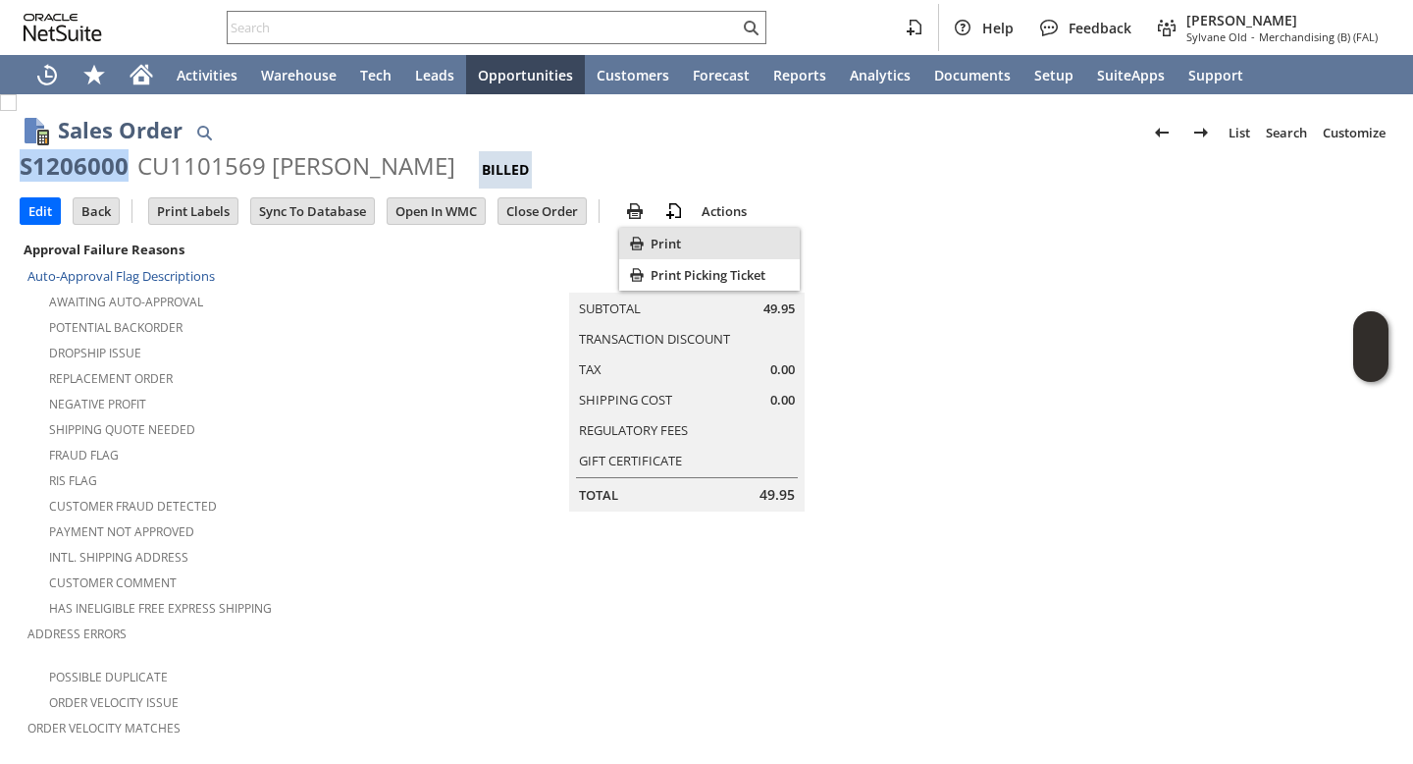
click at [673, 245] on span "Print" at bounding box center [721, 244] width 141 height 18
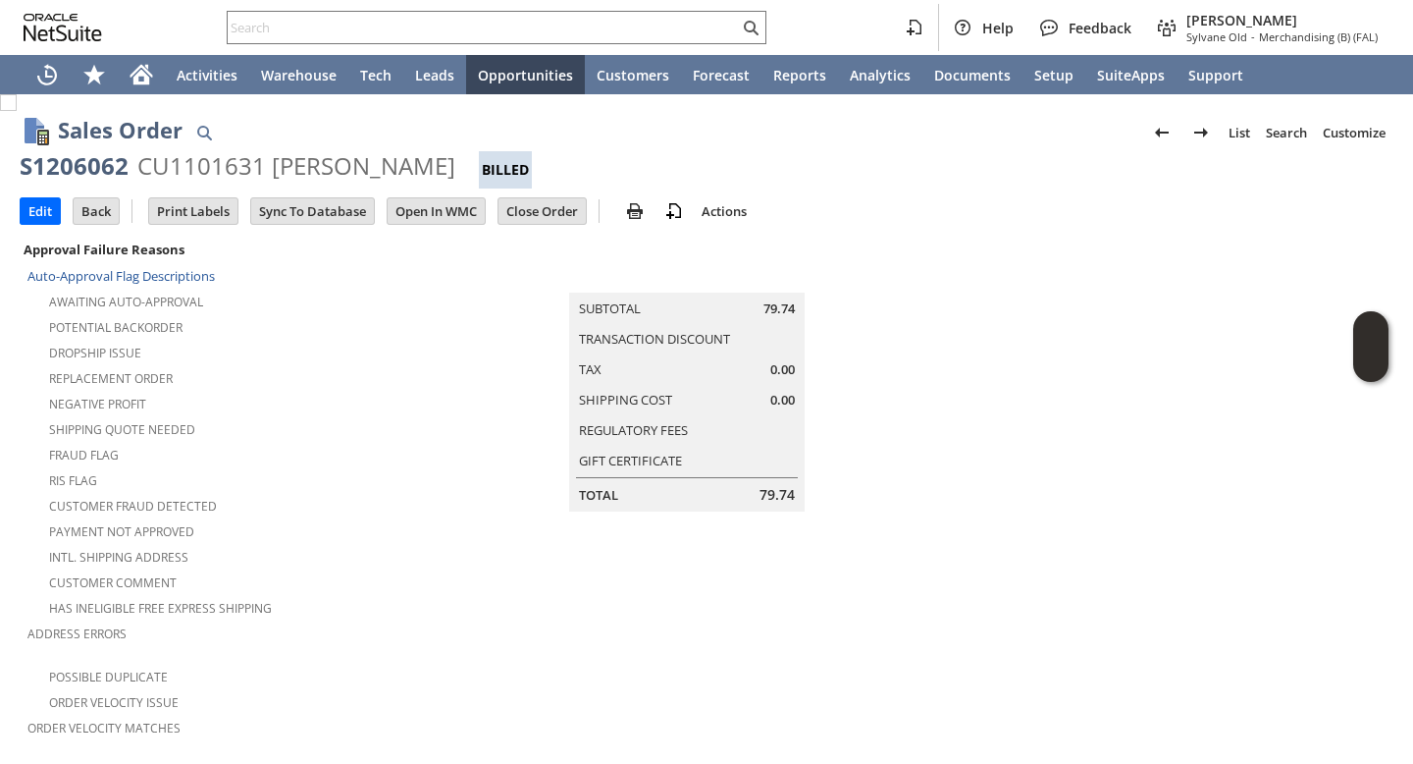
click at [72, 167] on div "S1206062" at bounding box center [74, 165] width 109 height 31
copy div "S1206062"
click at [638, 215] on img at bounding box center [635, 211] width 24 height 24
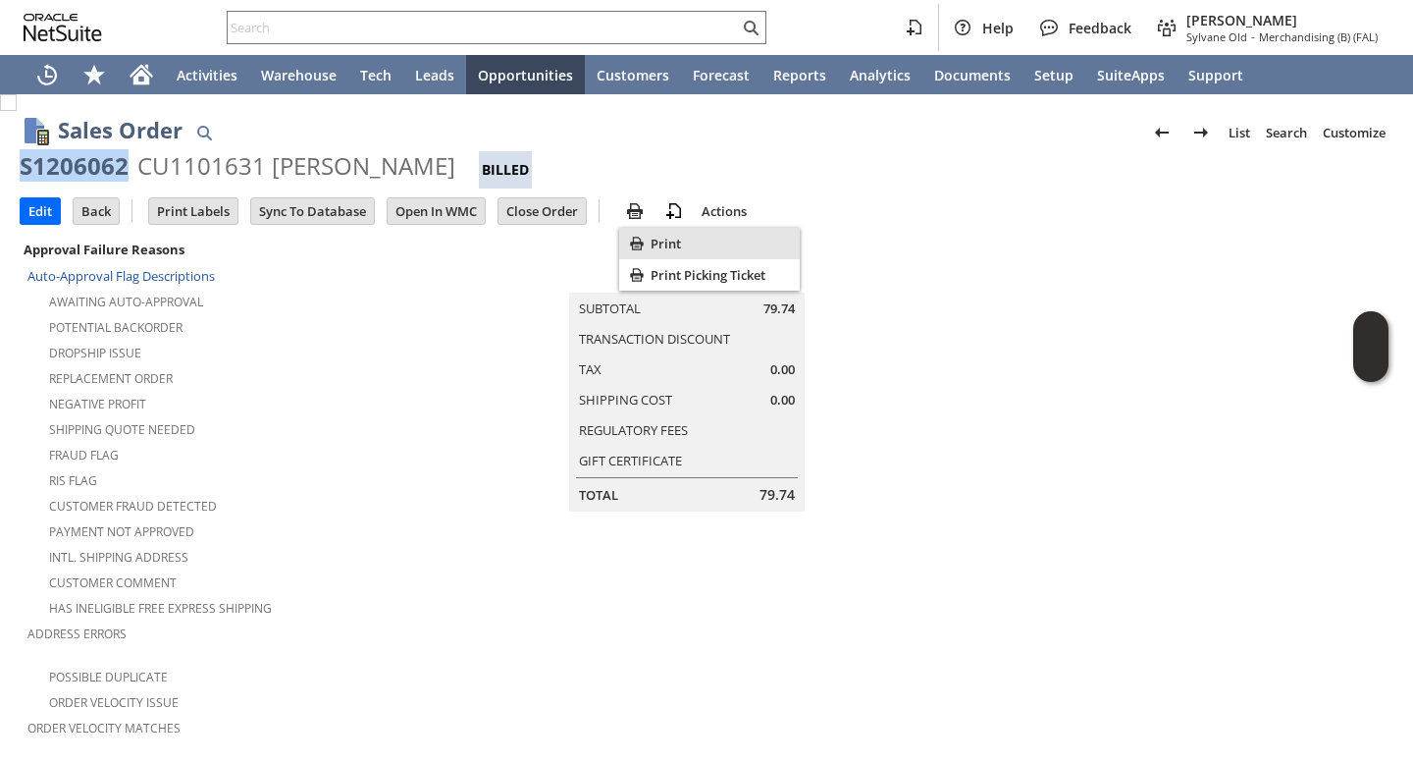
click at [705, 252] on div "Print" at bounding box center [709, 243] width 181 height 31
